Goal: Ask a question

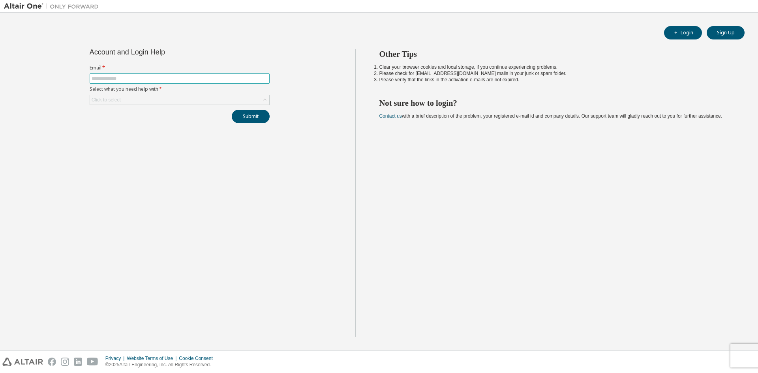
click at [127, 76] on input "text" at bounding box center [180, 78] width 176 height 6
type input "**********"
click at [131, 101] on div "Click to select" at bounding box center [179, 99] width 179 height 9
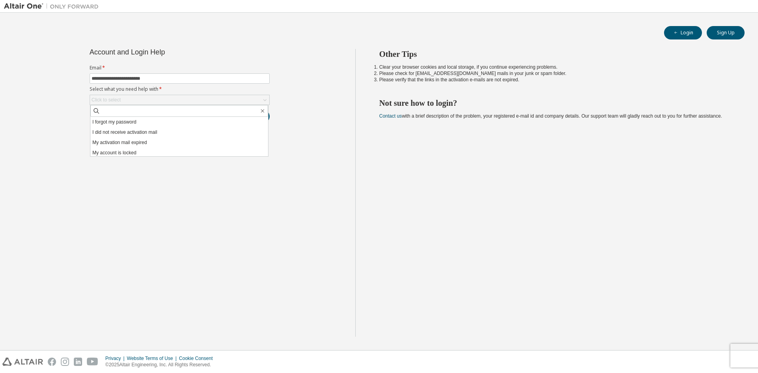
click at [117, 187] on div "**********" at bounding box center [179, 193] width 351 height 288
